Goal: Task Accomplishment & Management: Manage account settings

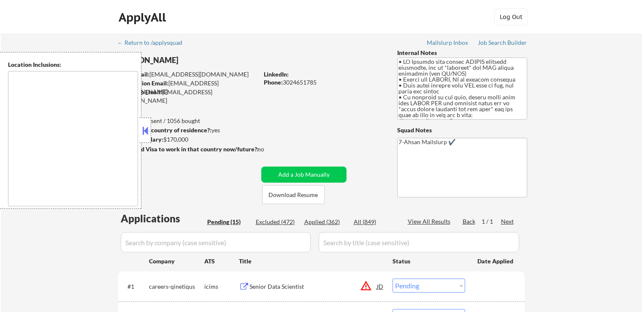
select select ""pending""
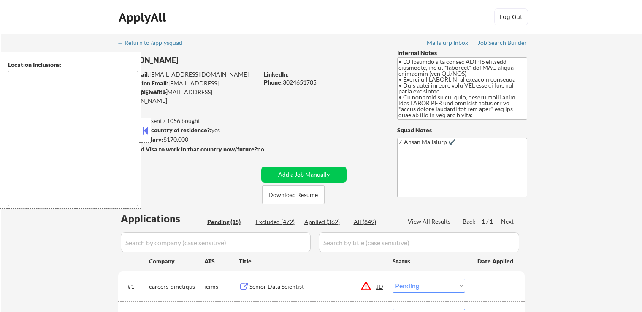
select select ""pending""
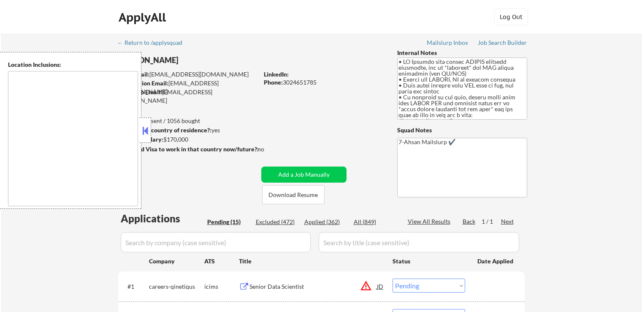
select select ""pending""
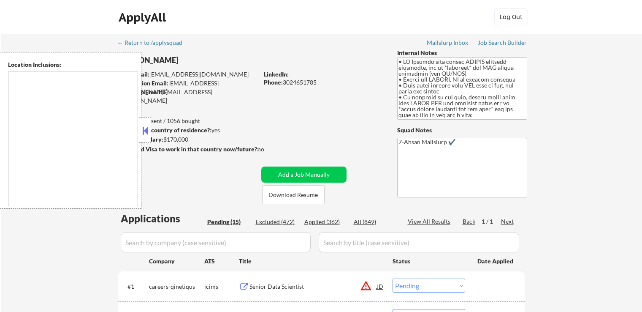
type textarea "[US_STATE]"
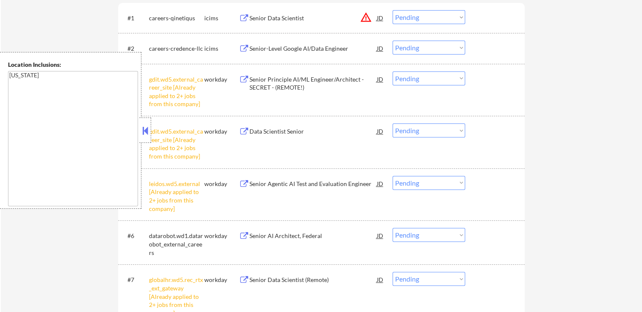
scroll to position [253, 0]
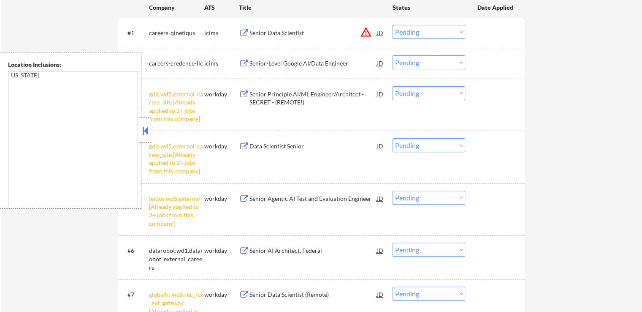
click at [431, 196] on select "Choose an option... Pending Applied Excluded (Questions) Excluded (Expired) Exc…" at bounding box center [429, 197] width 73 height 14
select select ""excluded__other_""
click at [393, 190] on select "Choose an option... Pending Applied Excluded (Questions) Excluded (Expired) Exc…" at bounding box center [429, 197] width 73 height 14
click at [422, 146] on select "Choose an option... Pending Applied Excluded (Questions) Excluded (Expired) Exc…" at bounding box center [429, 145] width 73 height 14
select select ""excluded__other_""
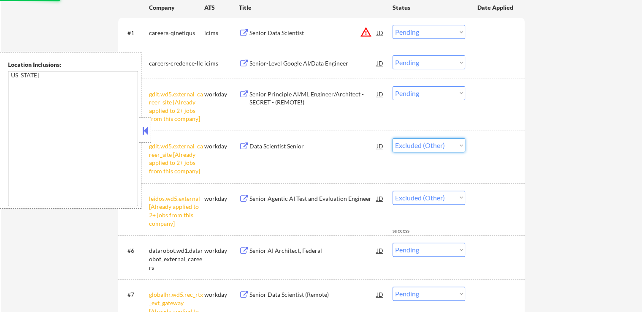
click at [393, 138] on select "Choose an option... Pending Applied Excluded (Questions) Excluded (Expired) Exc…" at bounding box center [429, 145] width 73 height 14
click at [428, 92] on select "Choose an option... Pending Applied Excluded (Questions) Excluded (Expired) Exc…" at bounding box center [429, 93] width 73 height 14
select select ""pending""
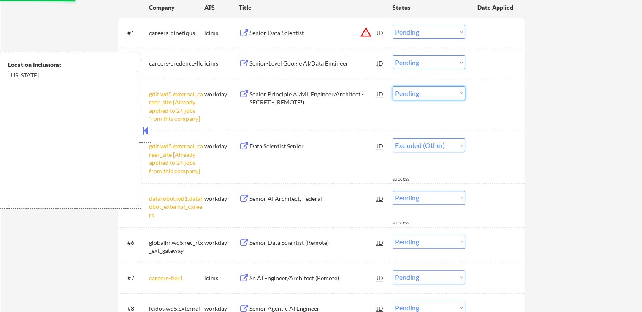
select select ""pending""
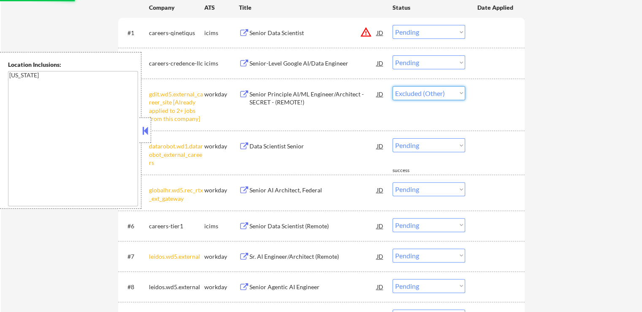
click at [393, 86] on select "Choose an option... Pending Applied Excluded (Questions) Excluded (Expired) Exc…" at bounding box center [429, 93] width 73 height 14
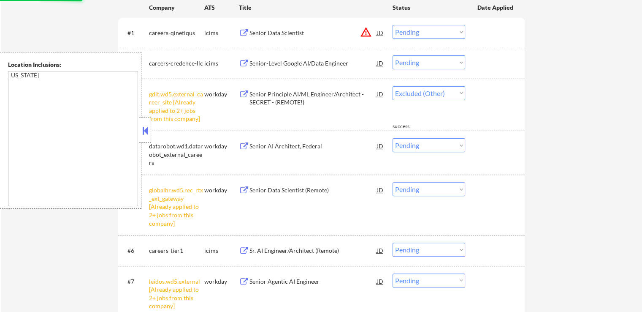
select select ""pending""
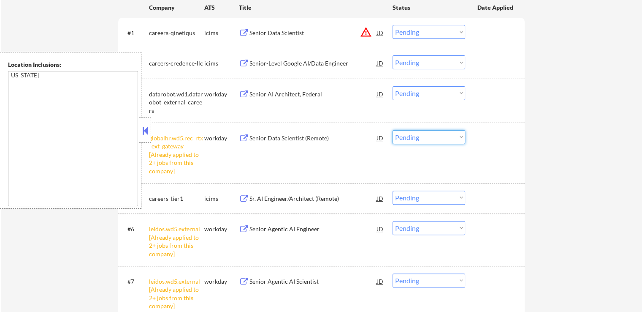
click at [431, 139] on select "Choose an option... Pending Applied Excluded (Questions) Excluded (Expired) Exc…" at bounding box center [429, 137] width 73 height 14
click at [393, 130] on select "Choose an option... Pending Applied Excluded (Questions) Excluded (Expired) Exc…" at bounding box center [429, 137] width 73 height 14
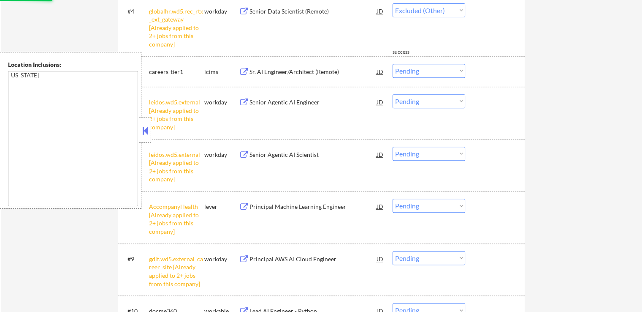
select select ""pending""
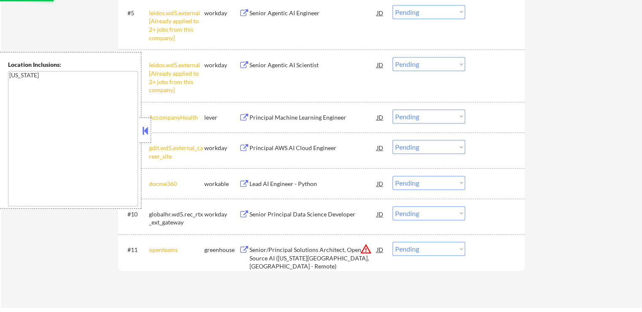
scroll to position [422, 0]
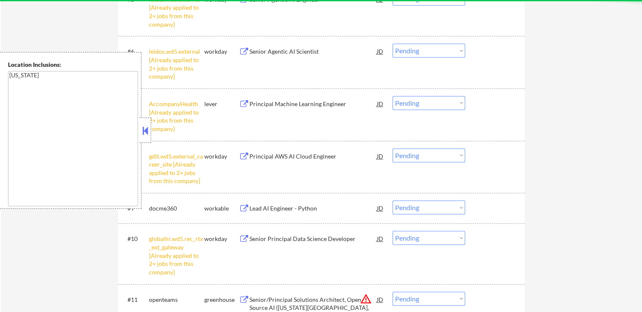
click at [146, 127] on button at bounding box center [145, 130] width 9 height 13
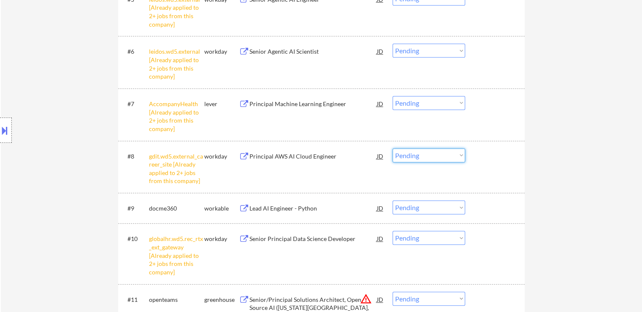
click at [443, 155] on select "Choose an option... Pending Applied Excluded (Questions) Excluded (Expired) Exc…" at bounding box center [429, 155] width 73 height 14
select select ""excluded__other_""
click at [393, 148] on select "Choose an option... Pending Applied Excluded (Questions) Excluded (Expired) Exc…" at bounding box center [429, 155] width 73 height 14
click at [416, 103] on select "Choose an option... Pending Applied Excluded (Questions) Excluded (Expired) Exc…" at bounding box center [429, 103] width 73 height 14
select select ""excluded__other_""
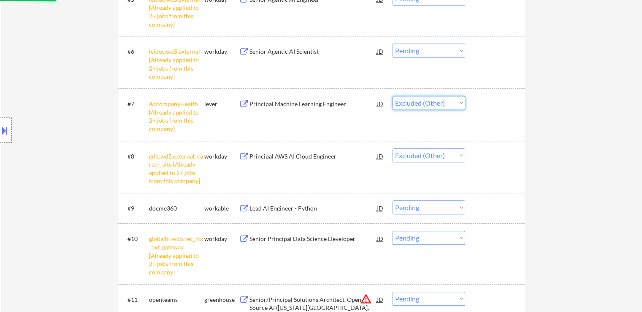
click at [393, 96] on select "Choose an option... Pending Applied Excluded (Questions) Excluded (Expired) Exc…" at bounding box center [429, 103] width 73 height 14
click at [427, 52] on select "Choose an option... Pending Applied Excluded (Questions) Excluded (Expired) Exc…" at bounding box center [429, 51] width 73 height 14
select select ""excluded__other_""
click at [393, 44] on select "Choose an option... Pending Applied Excluded (Questions) Excluded (Expired) Exc…" at bounding box center [429, 51] width 73 height 14
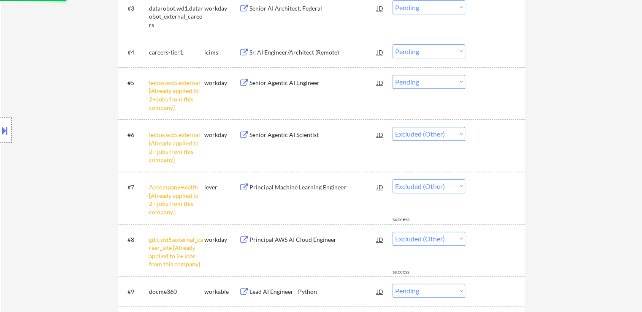
scroll to position [338, 0]
click at [425, 84] on select "Choose an option... Pending Applied Excluded (Questions) Excluded (Expired) Exc…" at bounding box center [429, 83] width 73 height 14
select select ""excluded__other_""
click at [393, 76] on select "Choose an option... Pending Applied Excluded (Questions) Excluded (Expired) Exc…" at bounding box center [429, 83] width 73 height 14
select select ""pending""
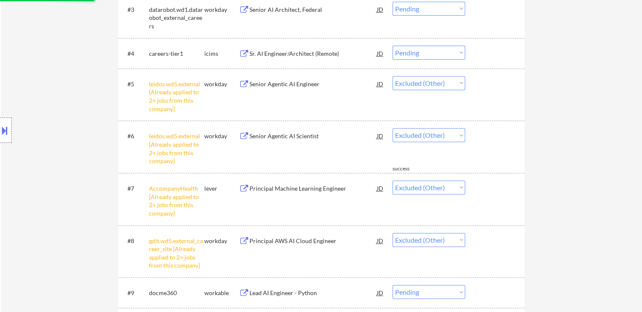
select select ""pending""
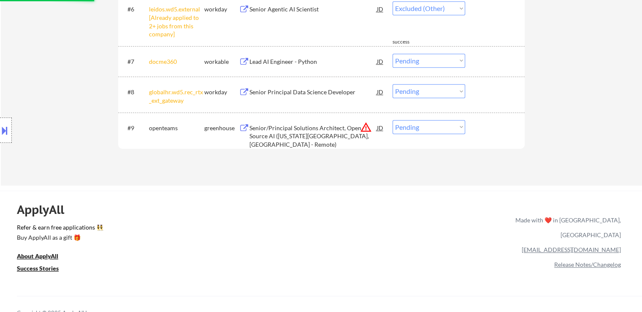
select select ""pending""
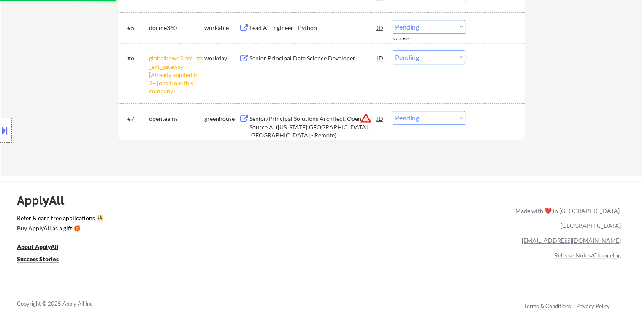
scroll to position [380, 0]
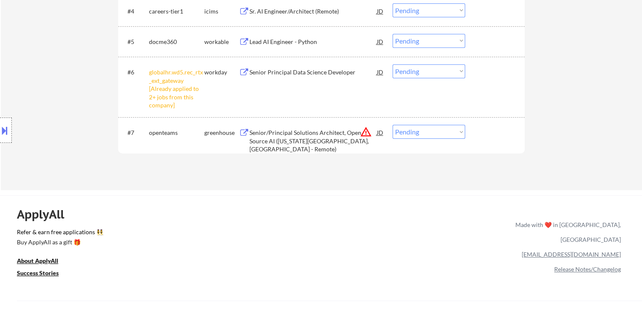
click at [423, 71] on select "Choose an option... Pending Applied Excluded (Questions) Excluded (Expired) Exc…" at bounding box center [429, 71] width 73 height 14
click at [393, 64] on select "Choose an option... Pending Applied Excluded (Questions) Excluded (Expired) Exc…" at bounding box center [429, 71] width 73 height 14
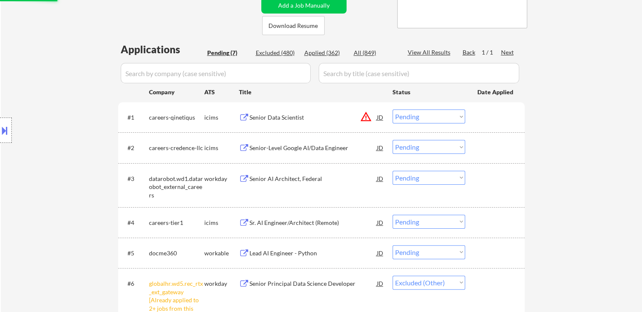
select select ""pending""
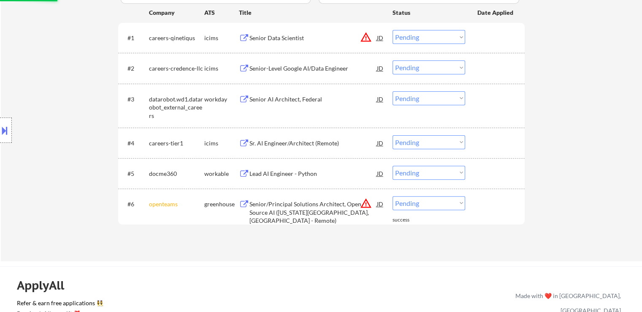
scroll to position [253, 0]
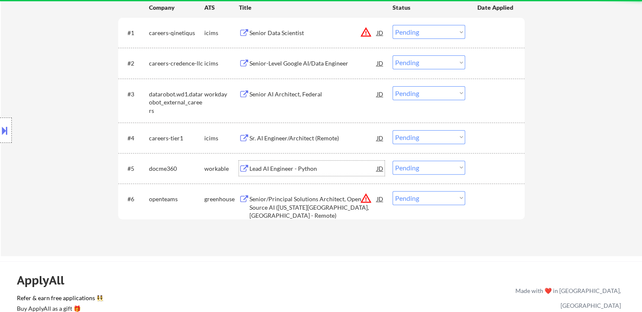
click at [261, 165] on div "Lead AI Engineer - Python" at bounding box center [314, 168] width 128 height 8
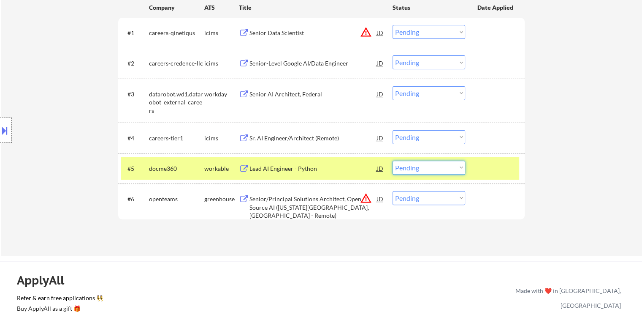
click at [438, 163] on select "Choose an option... Pending Applied Excluded (Questions) Excluded (Expired) Exc…" at bounding box center [429, 167] width 73 height 14
click at [393, 160] on select "Choose an option... Pending Applied Excluded (Questions) Excluded (Expired) Exc…" at bounding box center [429, 167] width 73 height 14
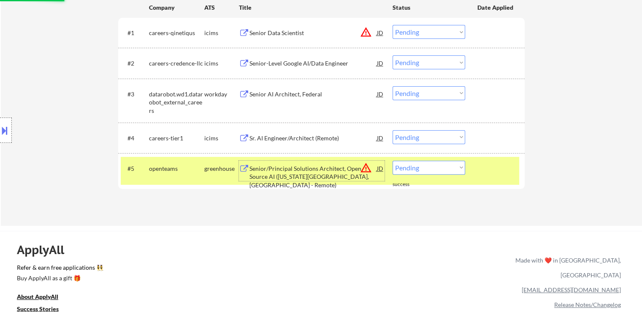
click at [272, 172] on div "Senior/Principal Solutions Architect, Open Source AI ([US_STATE][GEOGRAPHIC_DAT…" at bounding box center [314, 176] width 128 height 25
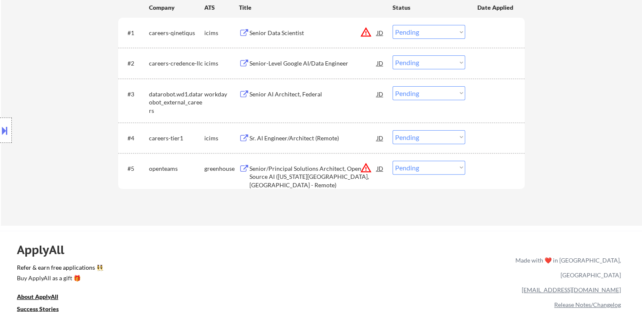
click at [0, 127] on button at bounding box center [4, 130] width 9 height 14
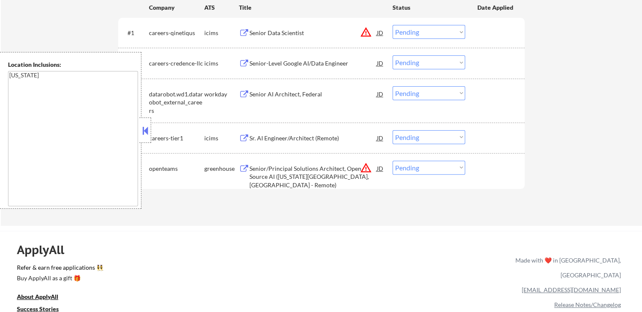
click at [421, 165] on select "Choose an option... Pending Applied Excluded (Questions) Excluded (Expired) Exc…" at bounding box center [429, 167] width 73 height 14
select select ""excluded__location_""
click at [393, 160] on select "Choose an option... Pending Applied Excluded (Questions) Excluded (Expired) Exc…" at bounding box center [429, 167] width 73 height 14
click at [288, 139] on div "Sr. AI Engineer/Architect (Remote)" at bounding box center [314, 138] width 128 height 8
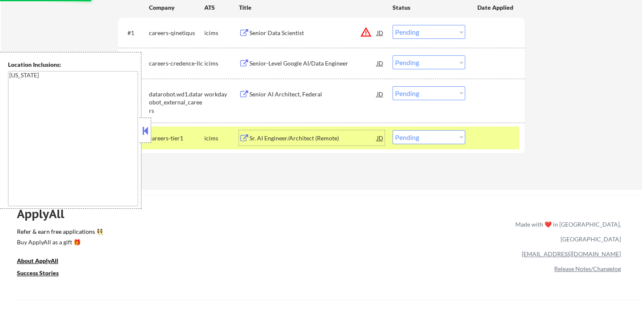
click at [290, 90] on div "Senior AI Architect, Federal" at bounding box center [314, 94] width 128 height 8
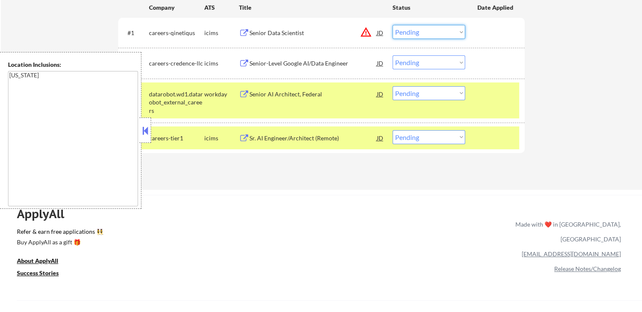
click at [409, 30] on select "Choose an option... Pending Applied Excluded (Questions) Excluded (Expired) Exc…" at bounding box center [429, 32] width 73 height 14
click at [393, 25] on select "Choose an option... Pending Applied Excluded (Questions) Excluded (Expired) Exc…" at bounding box center [429, 32] width 73 height 14
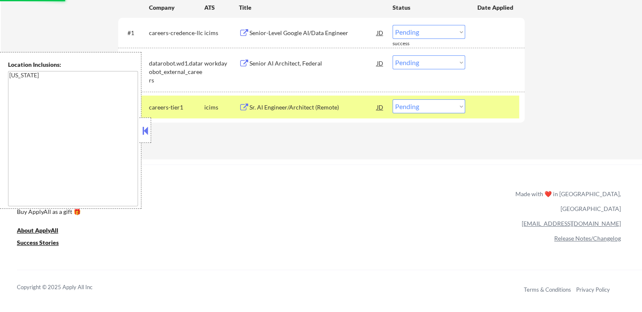
click at [271, 35] on div "Senior-Level Google AI/Data Engineer" at bounding box center [314, 33] width 128 height 8
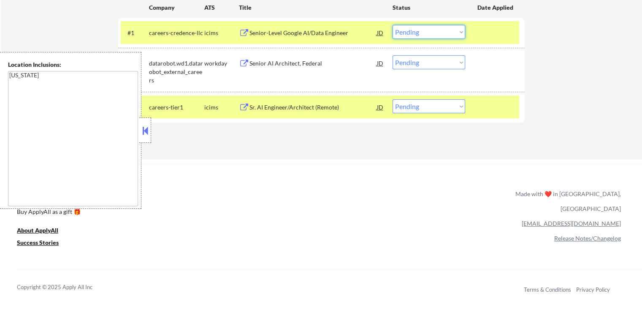
click at [411, 29] on select "Choose an option... Pending Applied Excluded (Questions) Excluded (Expired) Exc…" at bounding box center [429, 32] width 73 height 14
click at [393, 25] on select "Choose an option... Pending Applied Excluded (Questions) Excluded (Expired) Exc…" at bounding box center [429, 32] width 73 height 14
select select ""pending""
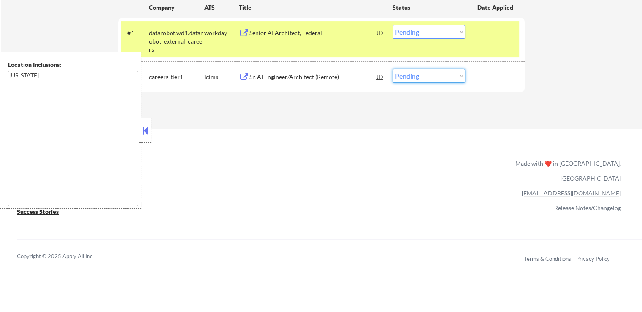
drag, startPoint x: 409, startPoint y: 75, endPoint x: 413, endPoint y: 80, distance: 6.9
click at [409, 75] on select "Choose an option... Pending Applied Excluded (Questions) Excluded (Expired) Exc…" at bounding box center [429, 76] width 73 height 14
select select ""excluded__expired_""
click at [393, 69] on select "Choose an option... Pending Applied Excluded (Questions) Excluded (Expired) Exc…" at bounding box center [429, 76] width 73 height 14
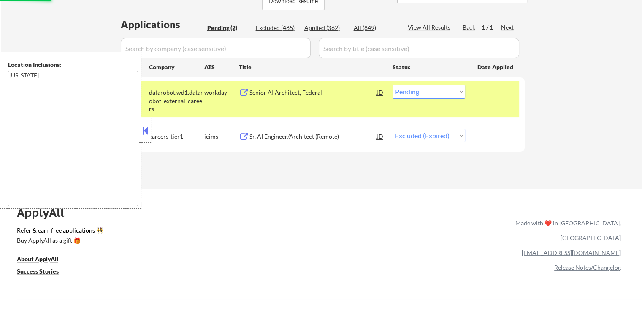
scroll to position [169, 0]
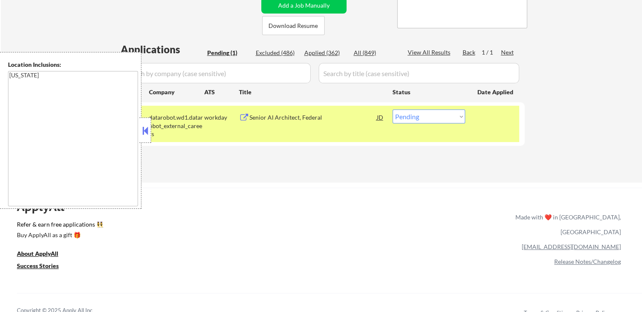
click at [416, 119] on select "Choose an option... Pending Applied Excluded (Questions) Excluded (Expired) Exc…" at bounding box center [429, 116] width 73 height 14
select select ""excluded__other_""
click at [393, 109] on select "Choose an option... Pending Applied Excluded (Questions) Excluded (Expired) Exc…" at bounding box center [429, 116] width 73 height 14
click at [325, 141] on div "#1 datarobot.wd1.datarobot_external_careers workday Senior AI Architect, Federa…" at bounding box center [320, 124] width 399 height 36
